Goal: Find specific page/section: Find specific page/section

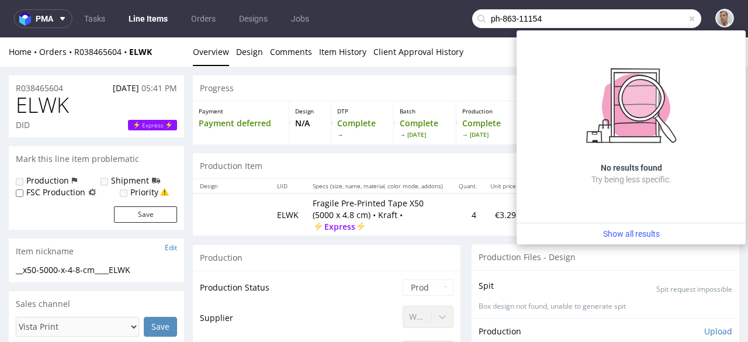
type input "ph-863-11154"
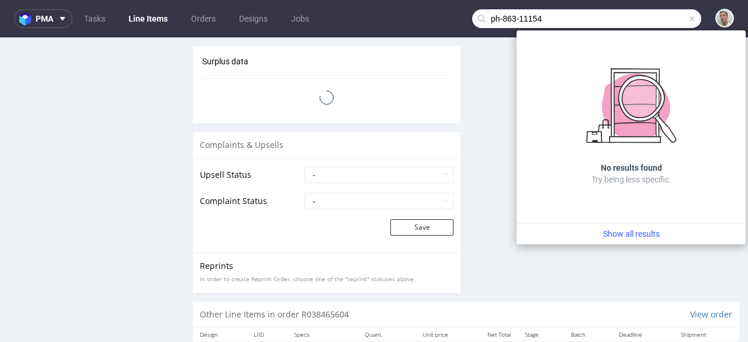
scroll to position [1296, 0]
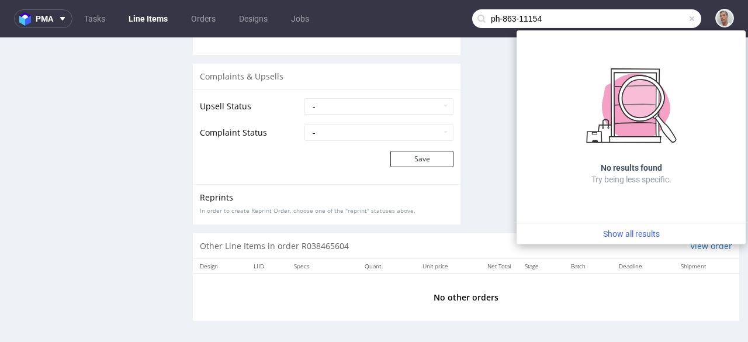
click at [688, 20] on span at bounding box center [692, 18] width 9 height 9
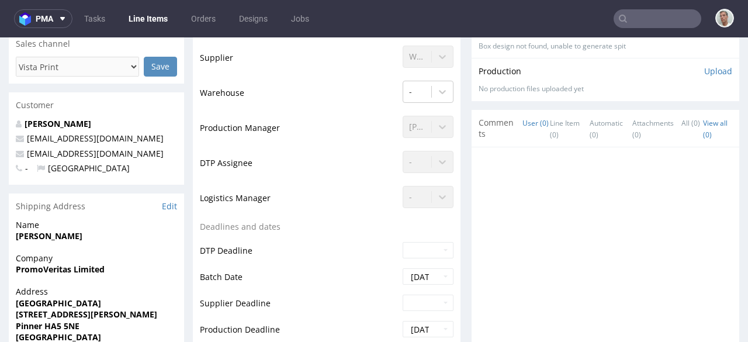
scroll to position [0, 0]
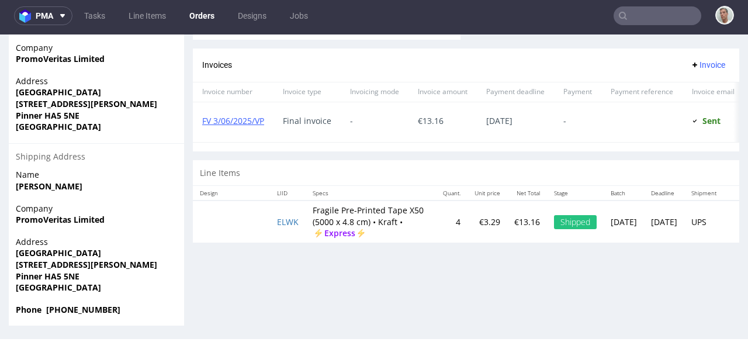
scroll to position [2, 0]
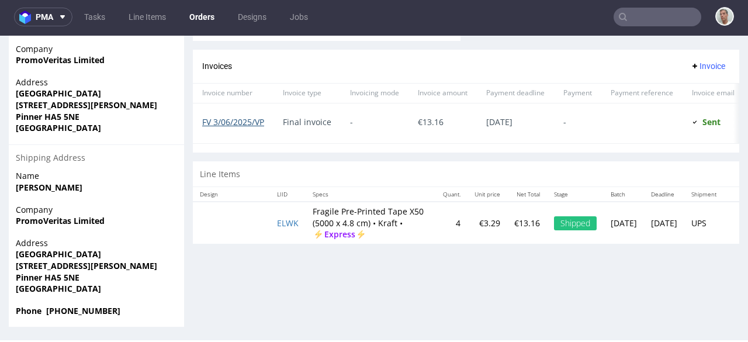
click at [256, 116] on link "FV 3/06/2025/VP" at bounding box center [233, 121] width 62 height 11
click at [636, 12] on input "text" at bounding box center [658, 17] width 88 height 19
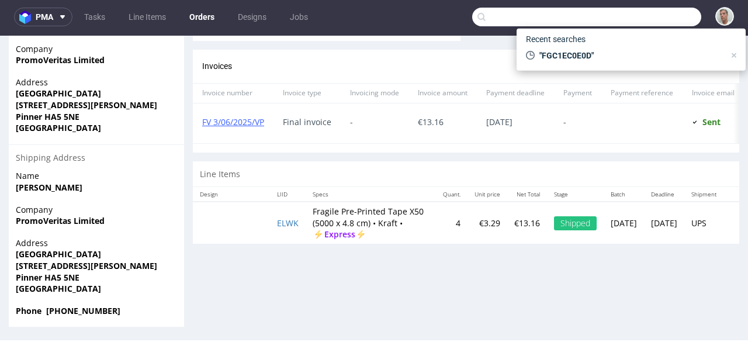
paste input "FZB5B76DGE"
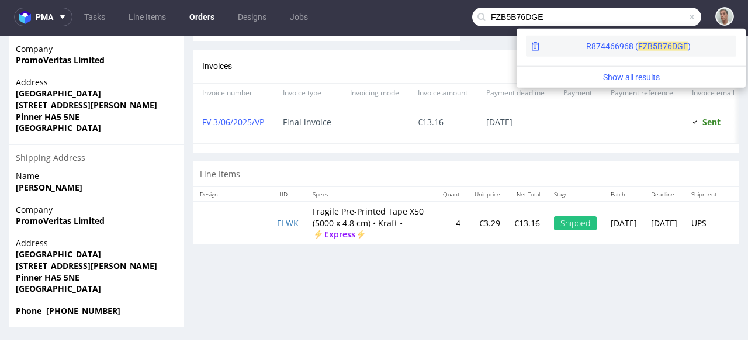
type input "FZB5B76DGE"
click at [663, 44] on span "76DGE" at bounding box center [675, 46] width 25 height 9
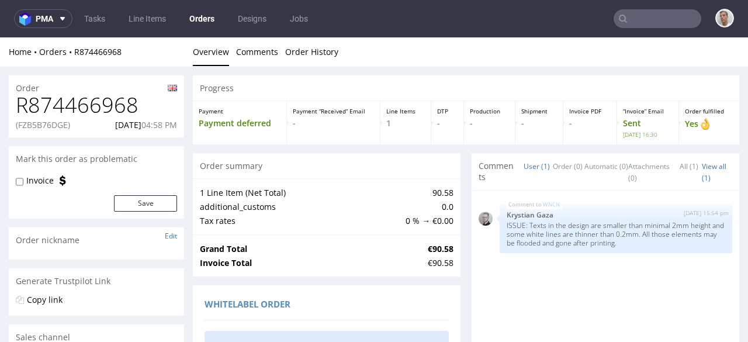
click at [472, 259] on div "WNCN [DATE] 15:54 pm Krystian Gaza ISSUE: Texts in the design are smaller than …" at bounding box center [606, 302] width 268 height 222
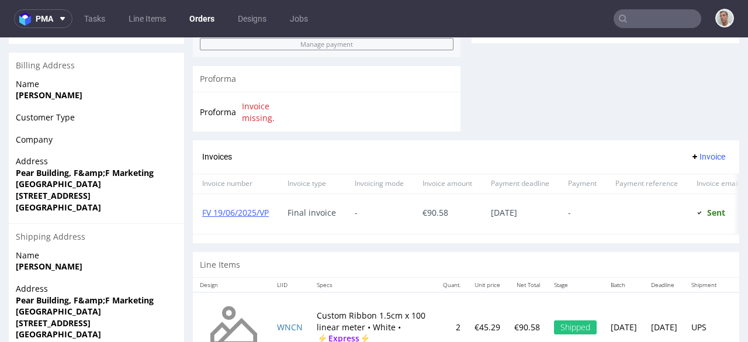
scroll to position [542, 0]
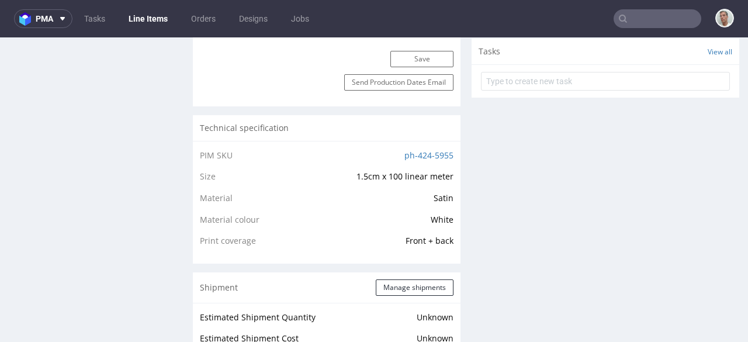
scroll to position [769, 0]
drag, startPoint x: 392, startPoint y: 157, endPoint x: 443, endPoint y: 153, distance: 51.0
click at [443, 153] on td "ph-424-5955" at bounding box center [378, 159] width 152 height 22
copy link "ph-424-5955"
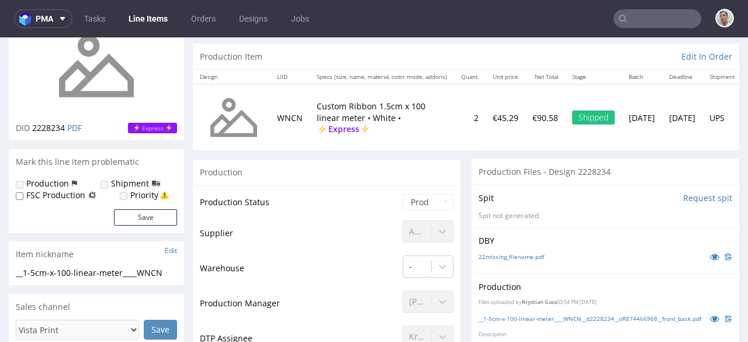
scroll to position [109, 0]
click at [637, 18] on input "text" at bounding box center [658, 18] width 88 height 19
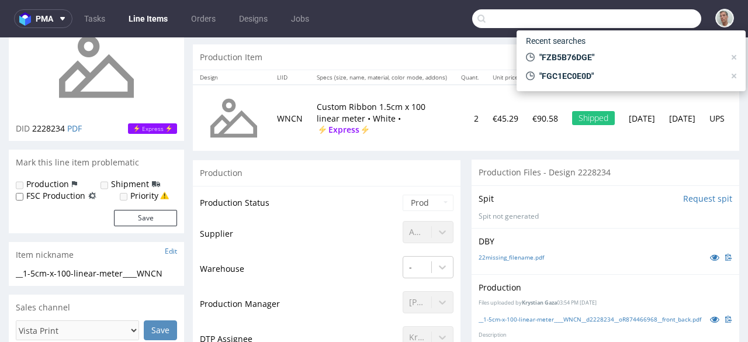
paste input "FA344A06GC"
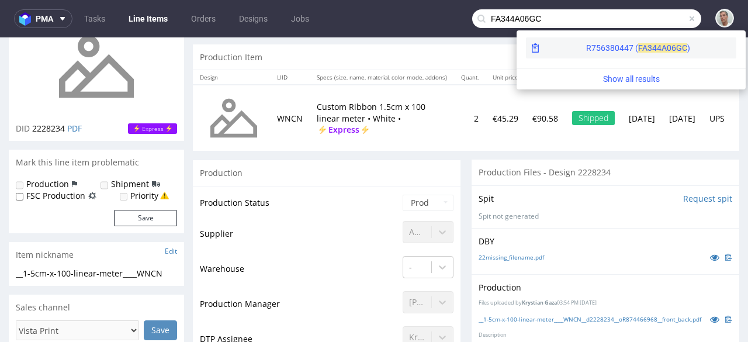
type input "FA344A06GC"
click at [662, 43] on span "A06GC" at bounding box center [675, 47] width 26 height 9
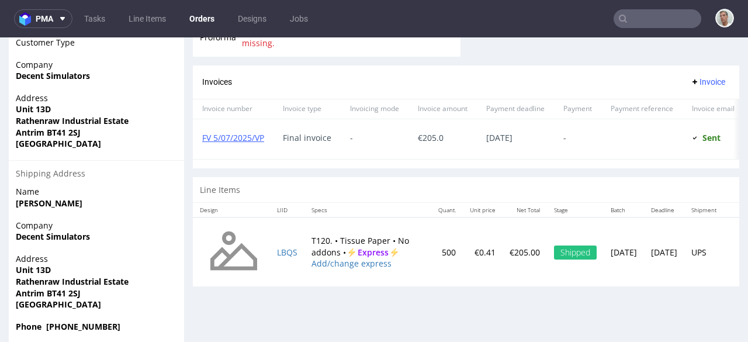
scroll to position [547, 0]
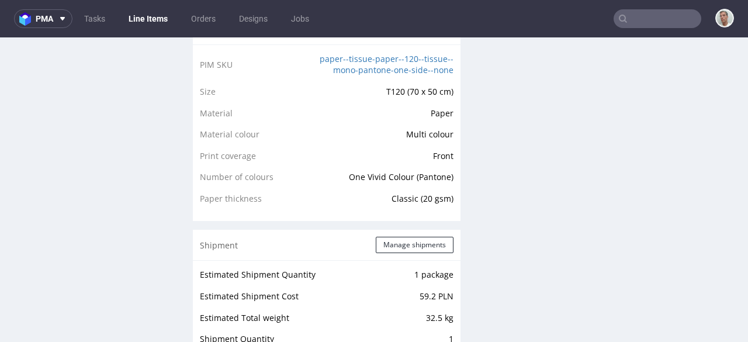
scroll to position [809, 0]
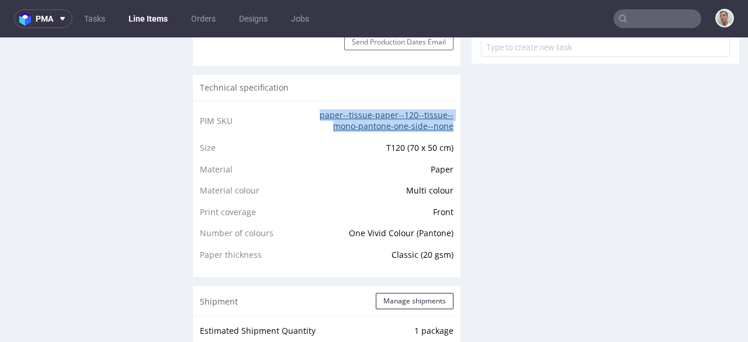
drag, startPoint x: 305, startPoint y: 108, endPoint x: 443, endPoint y: 126, distance: 139.1
click at [443, 126] on td "paper--tissue-paper--120--tissue--mono-pantone-one-side--none" at bounding box center [378, 124] width 152 height 33
copy link "paper--tissue-paper--120--tissue--mono-pantone-one-side--none"
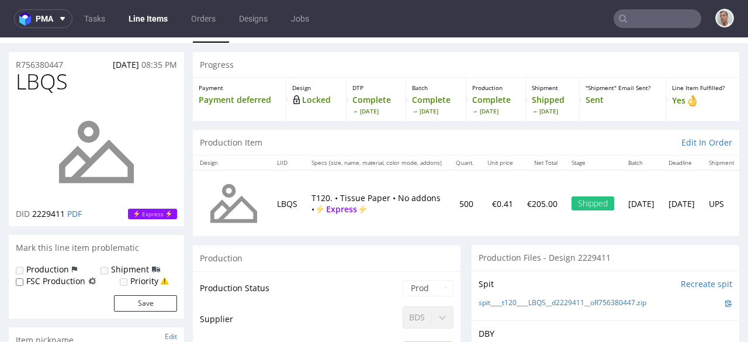
scroll to position [23, 0]
click at [651, 16] on input "text" at bounding box center [658, 18] width 88 height 19
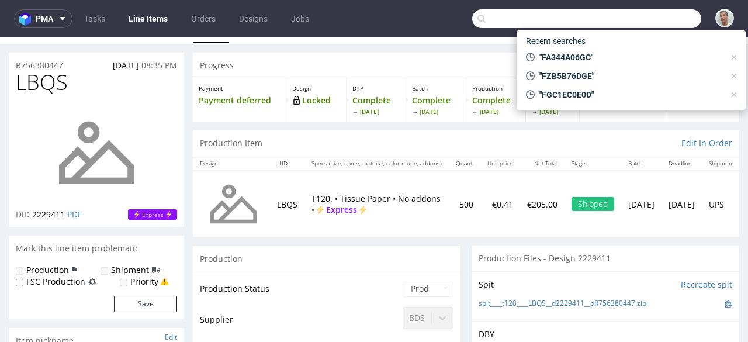
paste input "F06F640749"
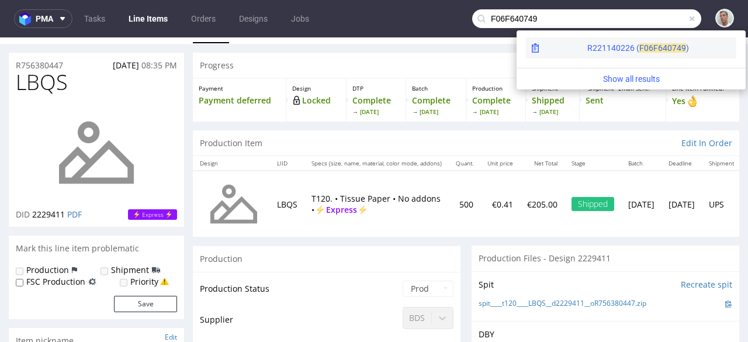
type input "F06F640749"
click at [640, 45] on span "F06F6" at bounding box center [651, 47] width 23 height 9
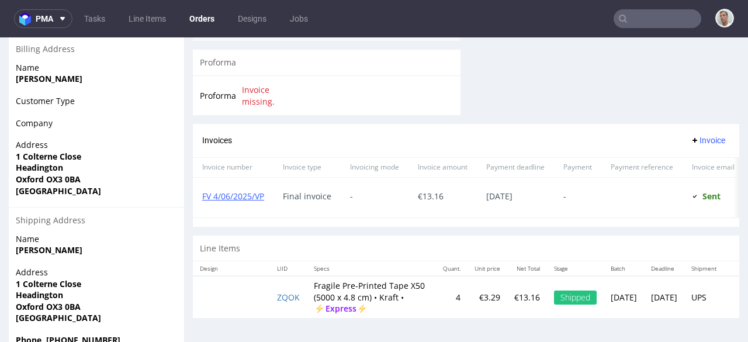
scroll to position [529, 0]
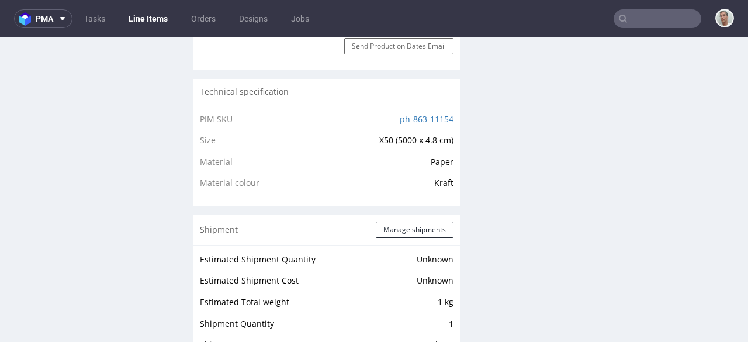
scroll to position [786, 0]
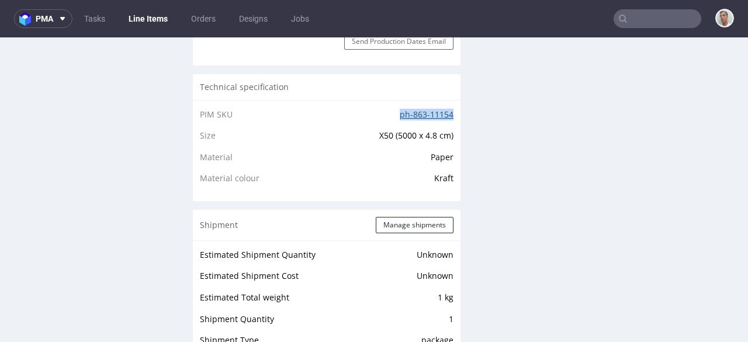
drag, startPoint x: 391, startPoint y: 111, endPoint x: 444, endPoint y: 111, distance: 53.2
click at [444, 111] on td "ph-863-11154" at bounding box center [378, 119] width 152 height 22
copy link "ph-863-11154"
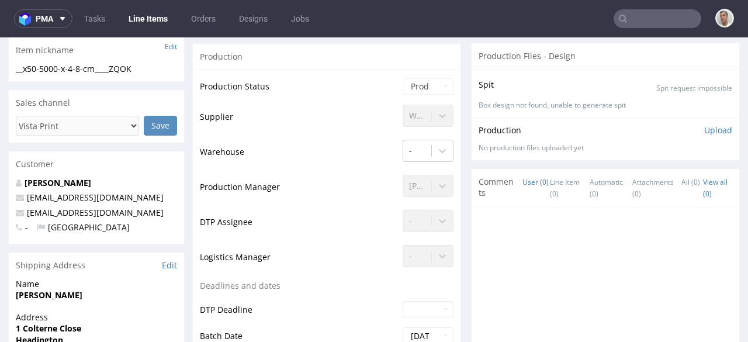
scroll to position [0, 0]
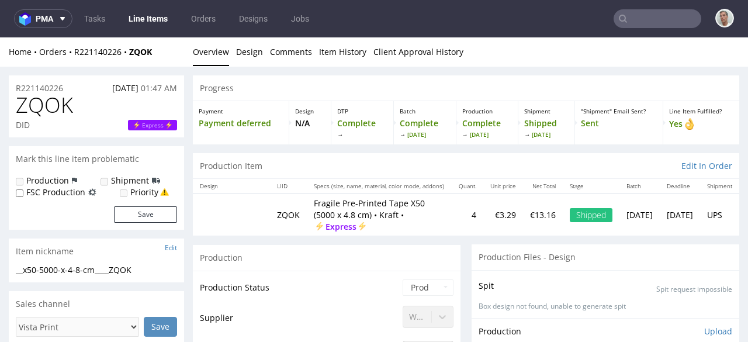
click at [654, 20] on input "text" at bounding box center [658, 18] width 88 height 19
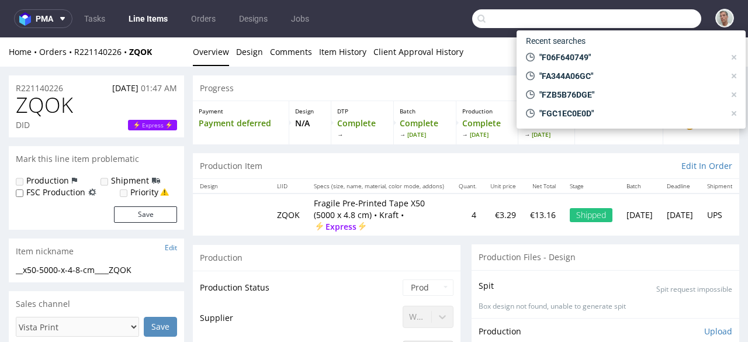
paste input "FFHG4EG9AC"
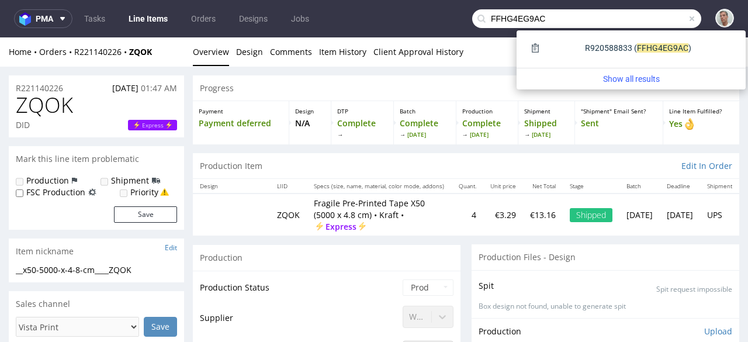
type input "FFHG4EG9AC"
click at [585, 49] on div "R920588833 ( FFHG4" at bounding box center [624, 48] width 78 height 12
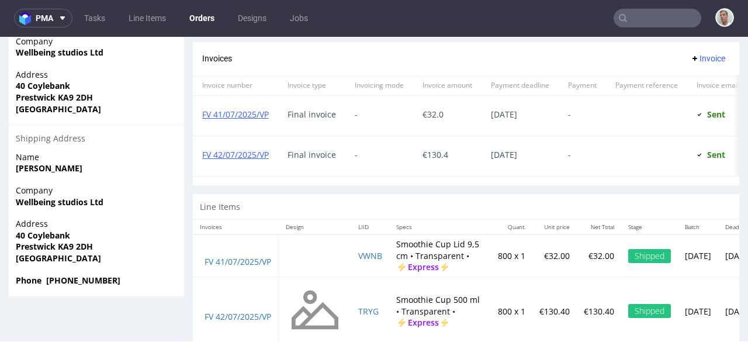
scroll to position [617, 0]
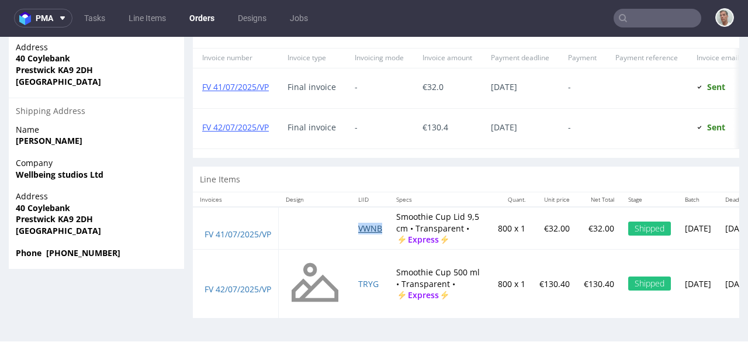
click at [373, 228] on link "VWNB" at bounding box center [370, 228] width 24 height 11
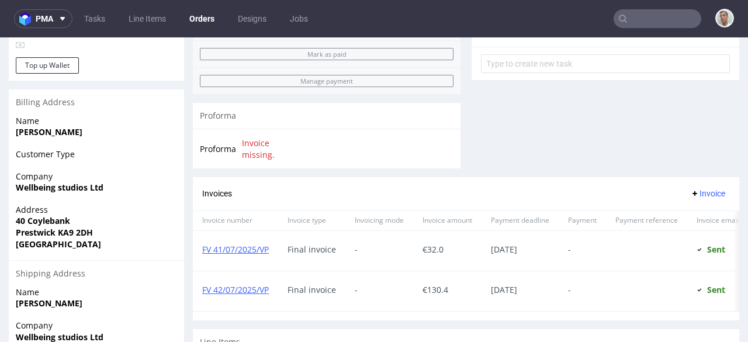
scroll to position [624, 0]
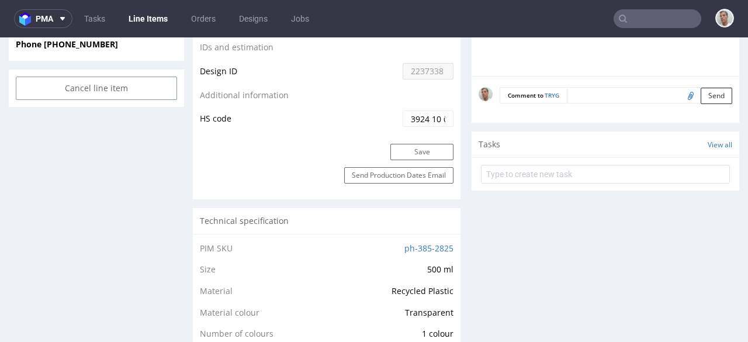
scroll to position [677, 0]
drag, startPoint x: 389, startPoint y: 240, endPoint x: 443, endPoint y: 247, distance: 54.8
click at [443, 247] on td "ph-385-2825" at bounding box center [378, 251] width 152 height 22
copy link "ph-385-2825"
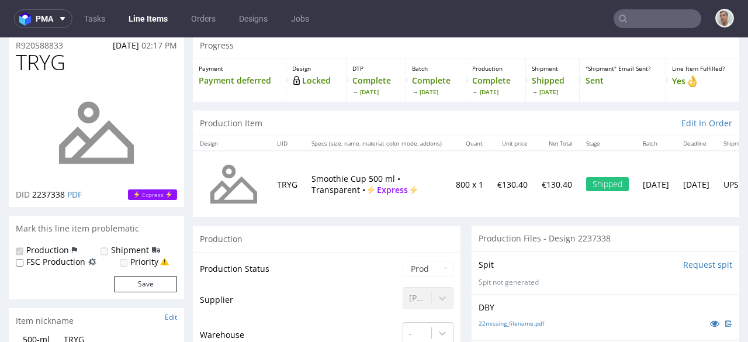
scroll to position [42, 0]
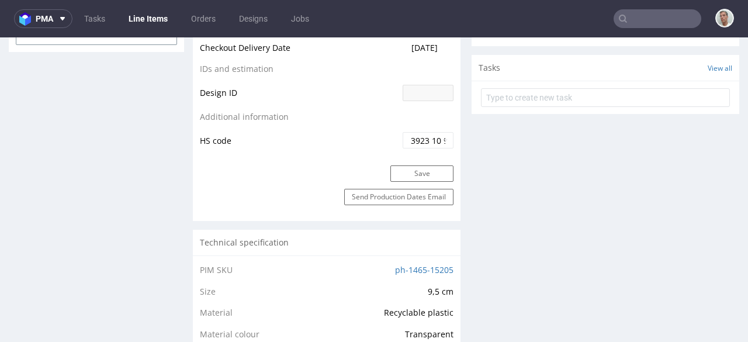
scroll to position [622, 0]
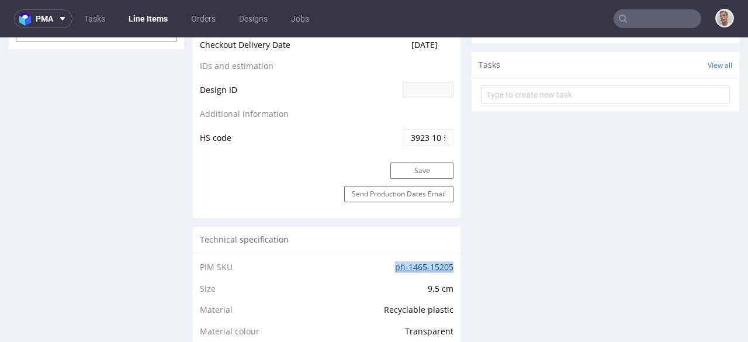
drag, startPoint x: 362, startPoint y: 263, endPoint x: 444, endPoint y: 266, distance: 82.5
click at [444, 266] on td "ph-1465-15205" at bounding box center [378, 271] width 152 height 22
copy link "ph-1465-15205"
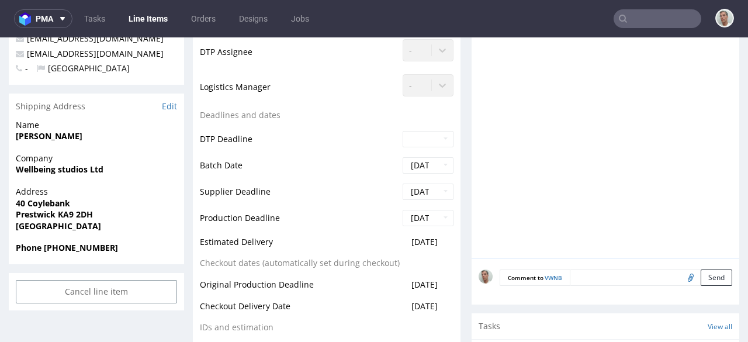
scroll to position [0, 0]
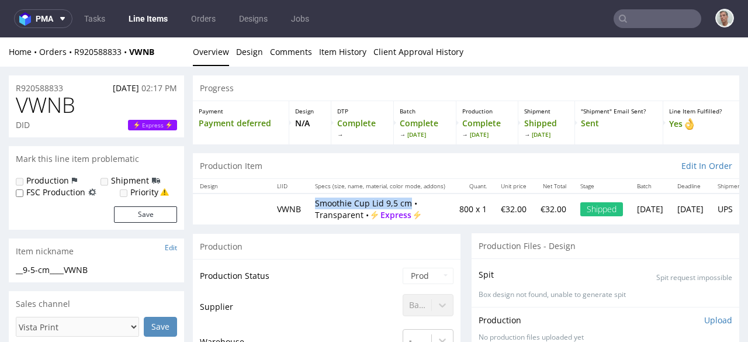
drag, startPoint x: 312, startPoint y: 204, endPoint x: 407, endPoint y: 203, distance: 94.7
click at [407, 203] on td "Smoothie Cup Lid 9,5 cm • Transparent • Express" at bounding box center [380, 209] width 144 height 30
copy p "Smoothie Cup Lid 9,5 cm"
